Goal: Task Accomplishment & Management: Manage account settings

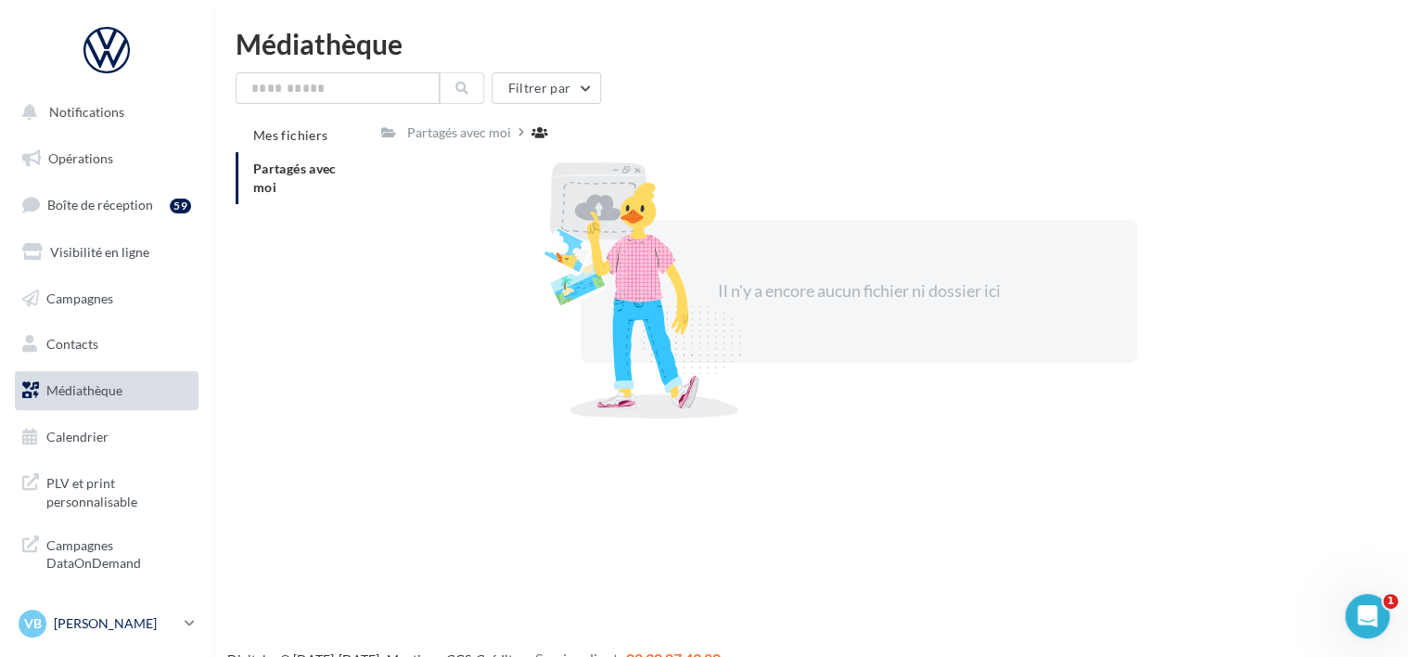
click at [185, 621] on icon at bounding box center [190, 623] width 10 height 16
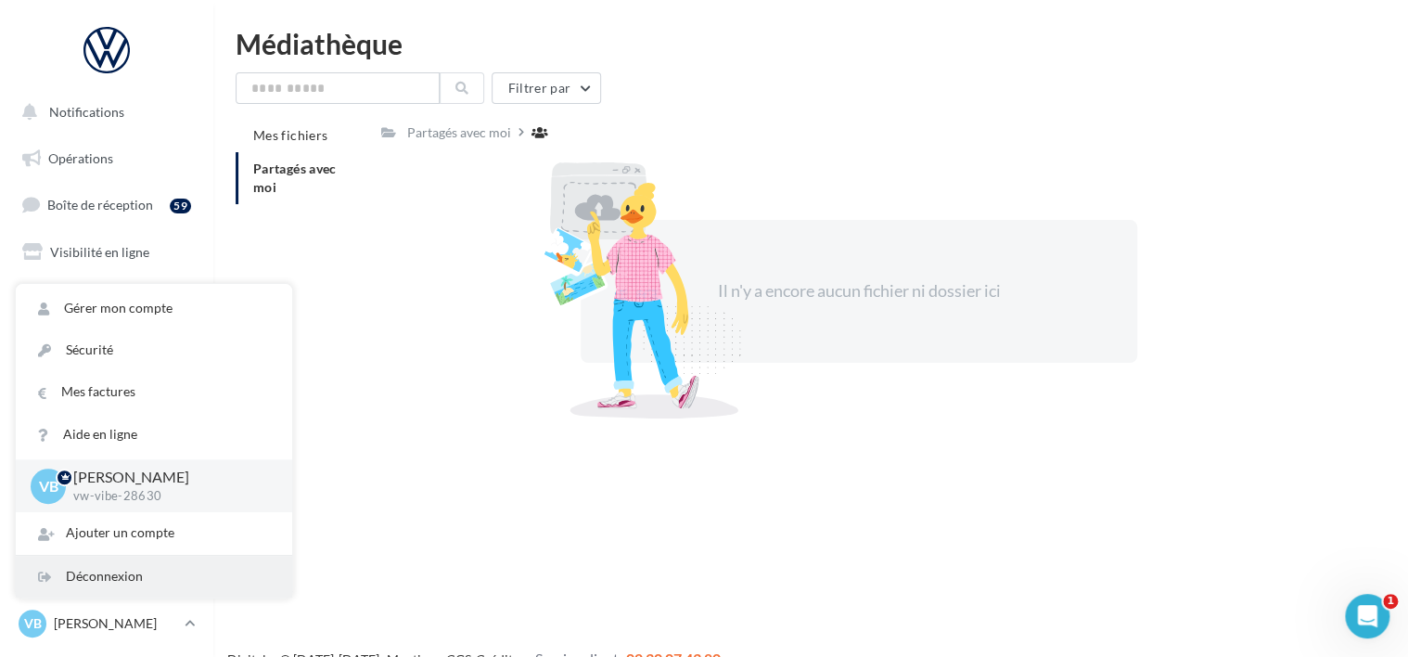
click at [146, 578] on div "Déconnexion" at bounding box center [154, 577] width 276 height 42
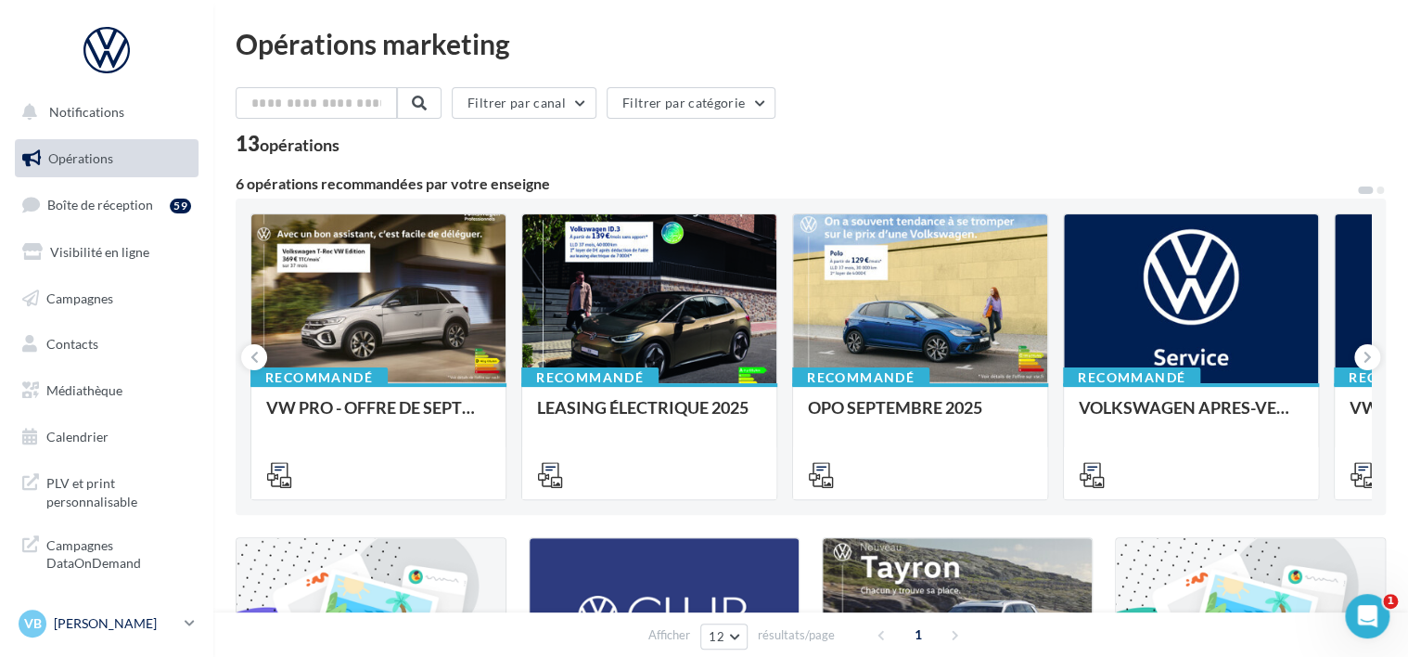
click at [72, 620] on p "[PERSON_NAME]" at bounding box center [115, 623] width 123 height 19
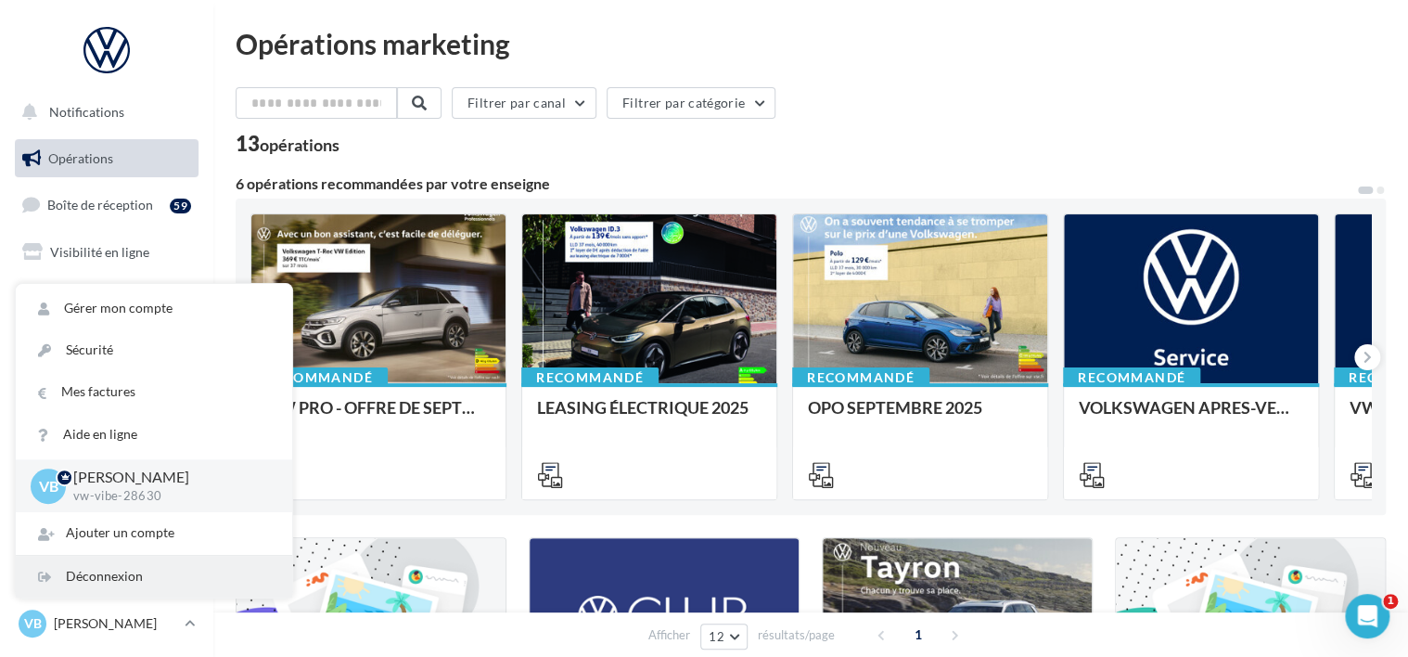
click at [128, 577] on div "Déconnexion" at bounding box center [154, 577] width 276 height 42
